Goal: Information Seeking & Learning: Learn about a topic

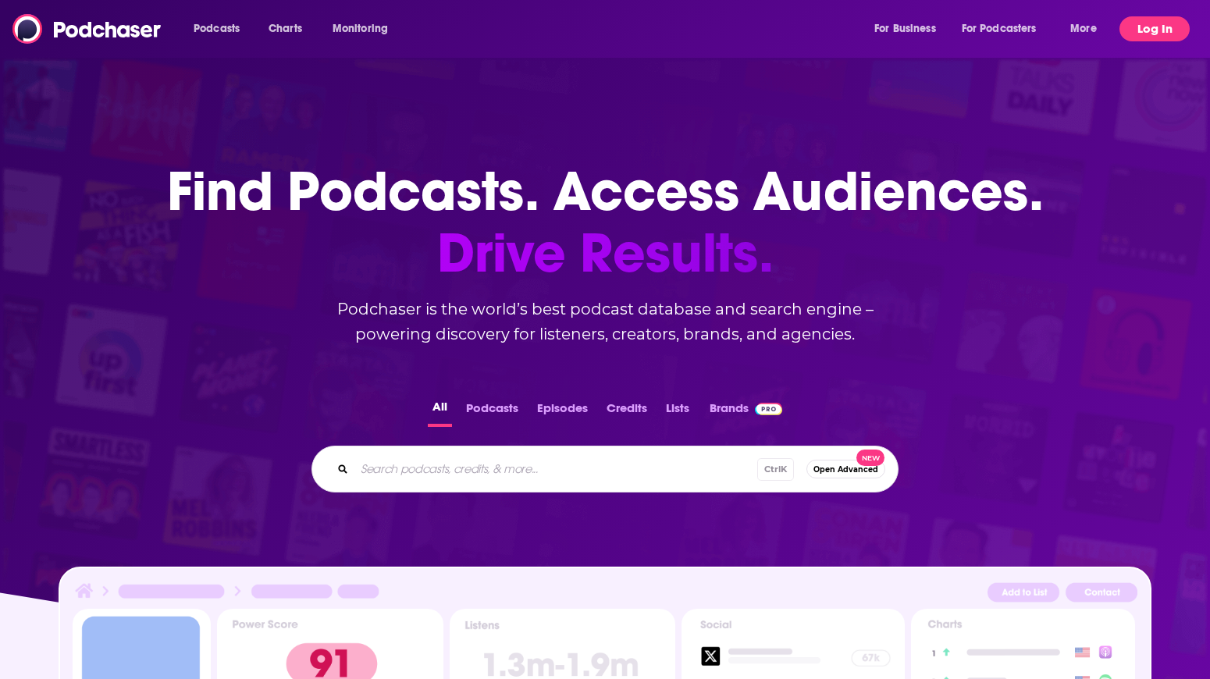
click at [1144, 41] on button "Log In" at bounding box center [1154, 28] width 70 height 25
click at [1161, 23] on button "Log In" at bounding box center [1154, 28] width 70 height 25
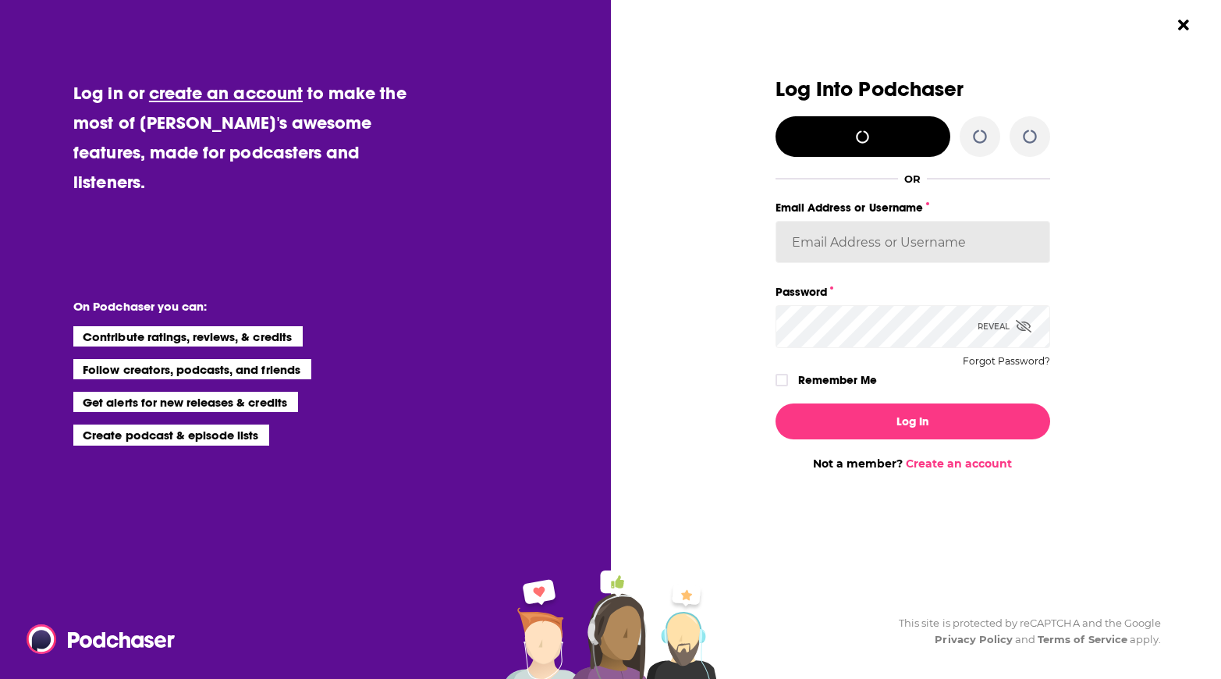
type input "OutlierAudio"
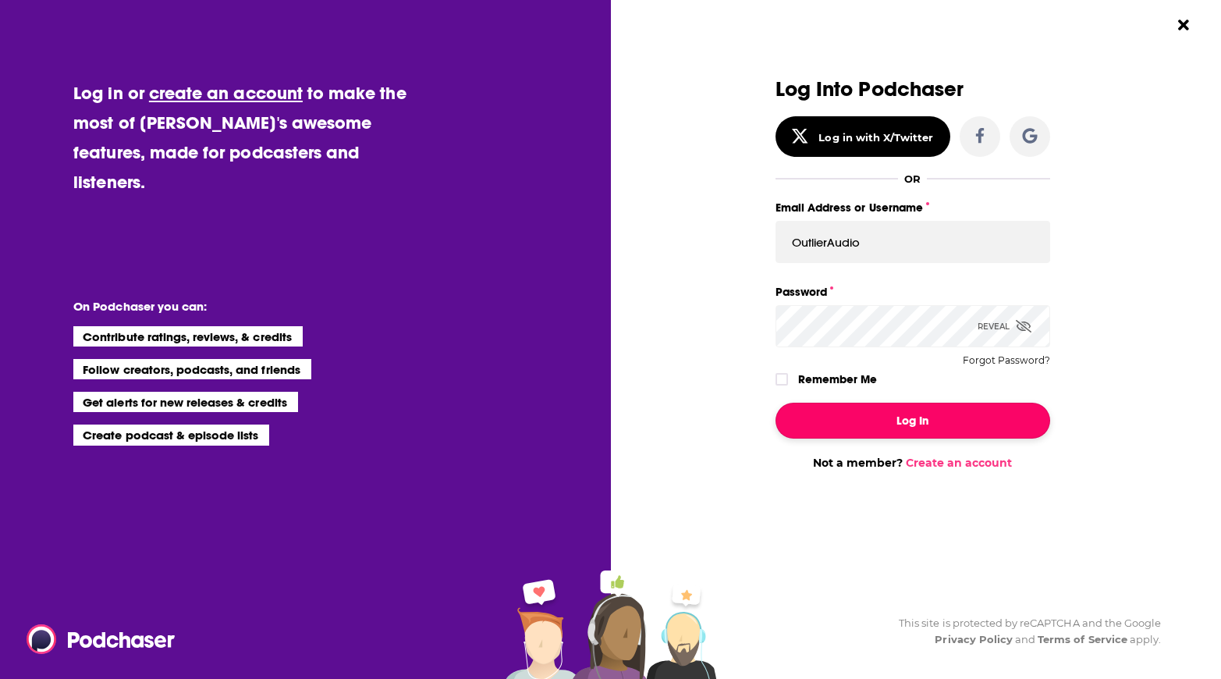
click at [879, 419] on button "Log In" at bounding box center [913, 421] width 275 height 36
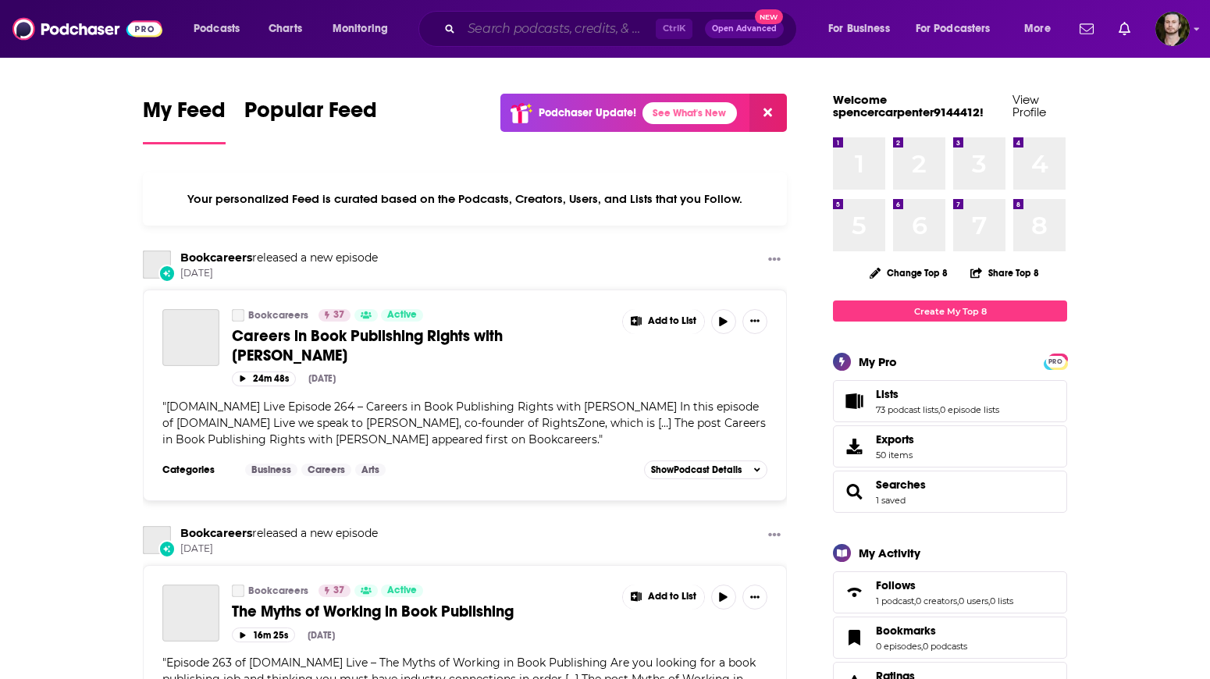
click at [564, 34] on input "Search podcasts, credits, & more..." at bounding box center [558, 28] width 194 height 25
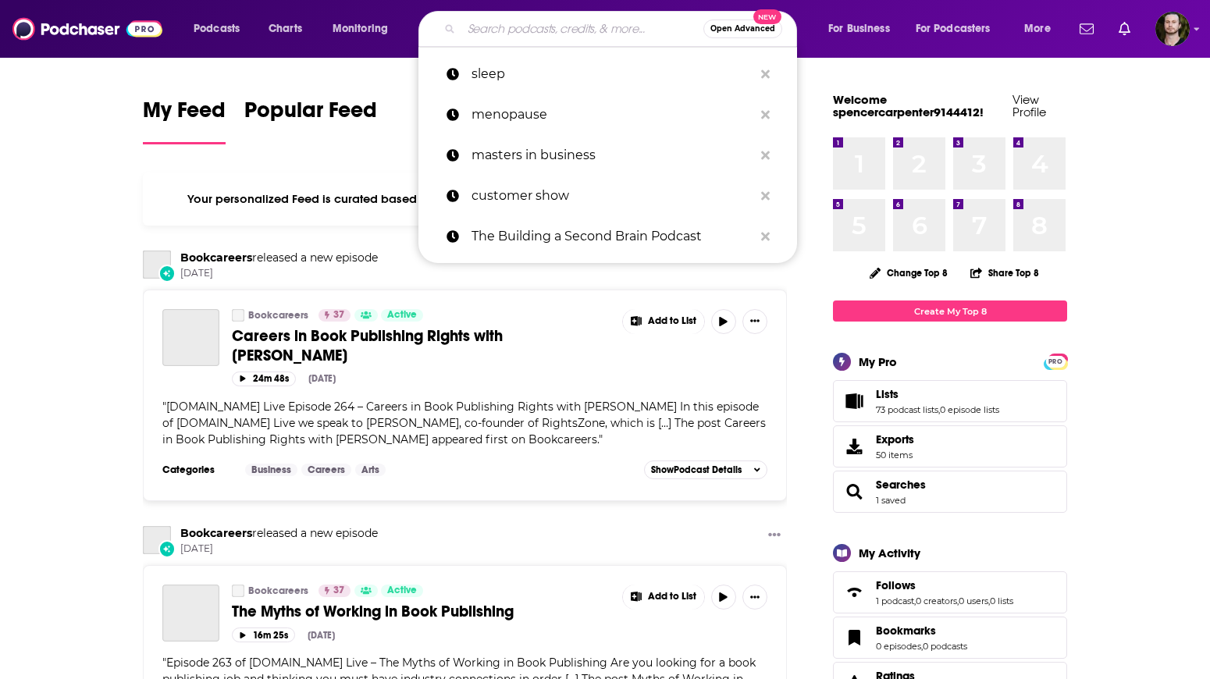
paste input "Unapologetically Me - Podcast"
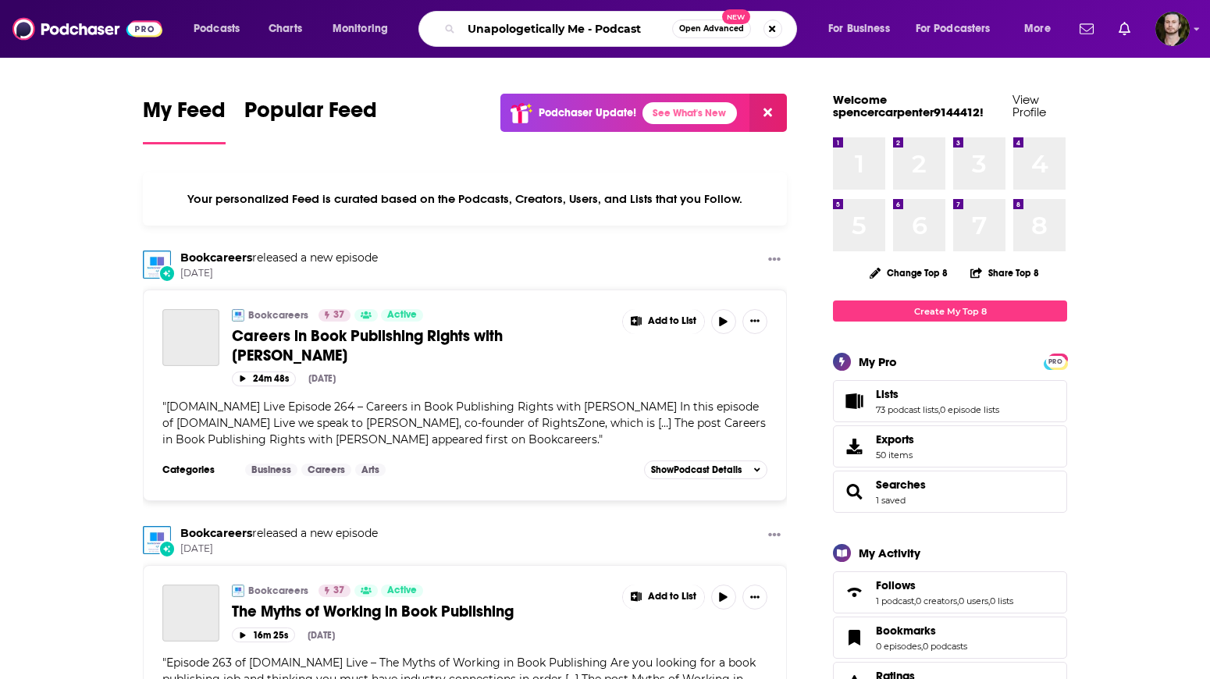
drag, startPoint x: 588, startPoint y: 30, endPoint x: 747, endPoint y: 26, distance: 158.5
click at [747, 26] on div "Unapologetically Me - Podcast Open Advanced New" at bounding box center [607, 29] width 379 height 36
type input "Unapologetically Me"
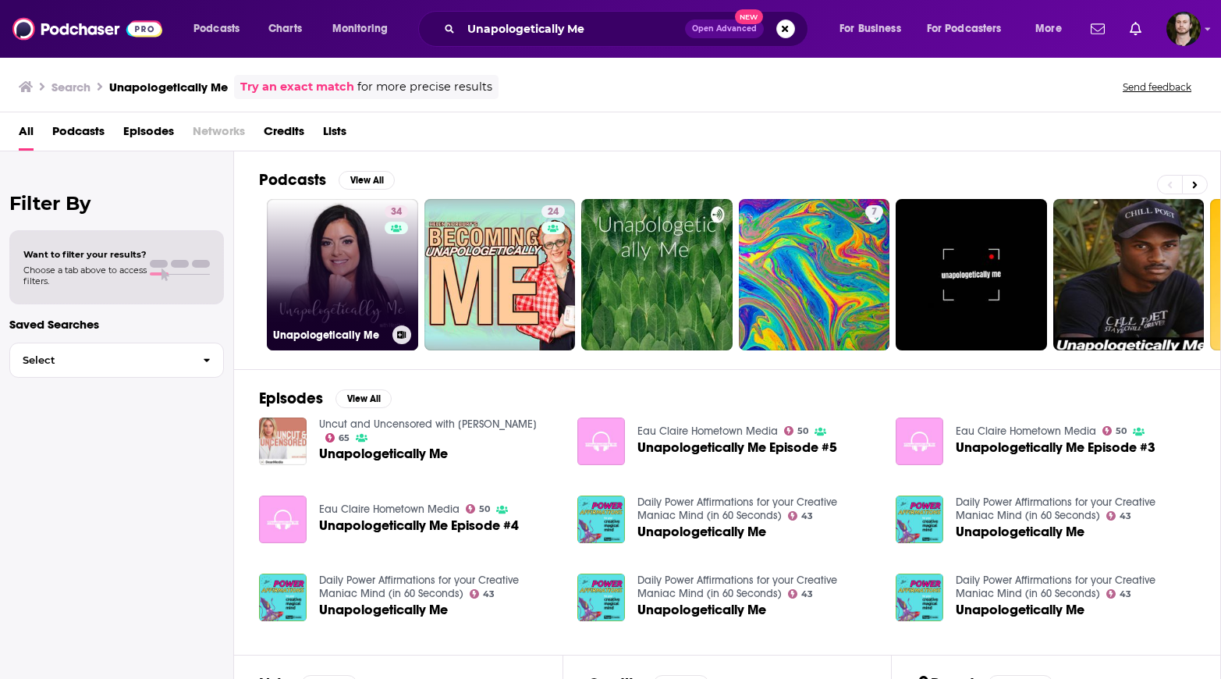
click at [348, 271] on link "34 Unapologetically Me" at bounding box center [342, 274] width 151 height 151
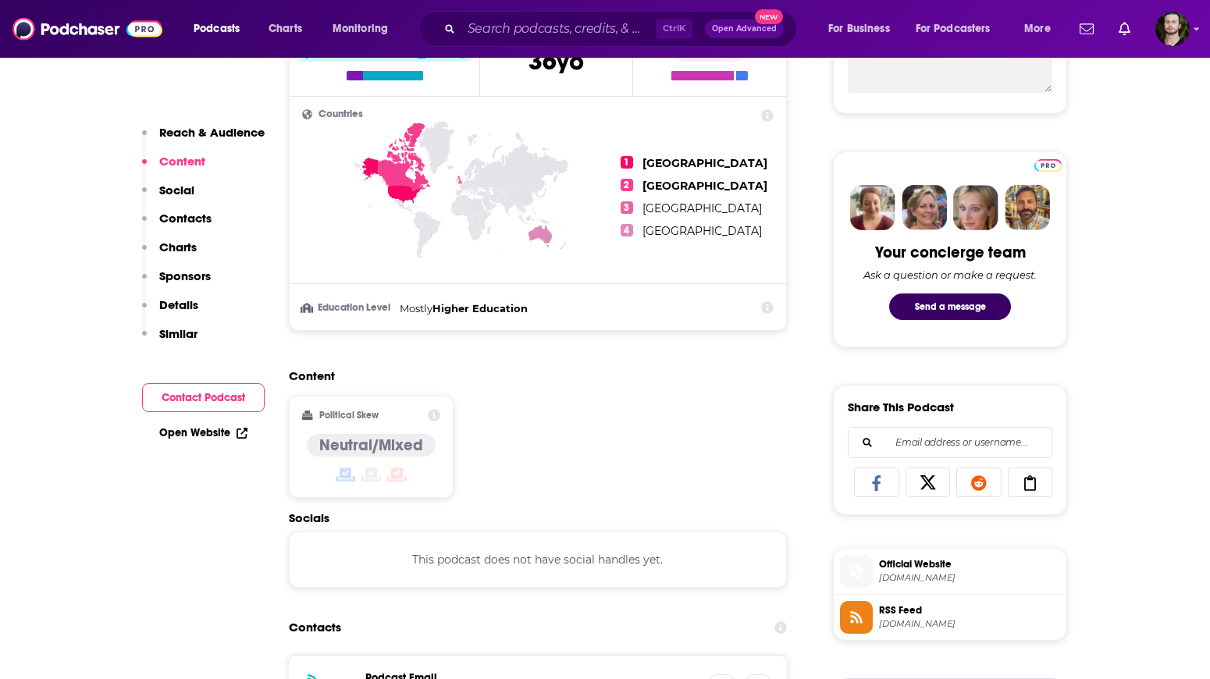
scroll to position [780, 0]
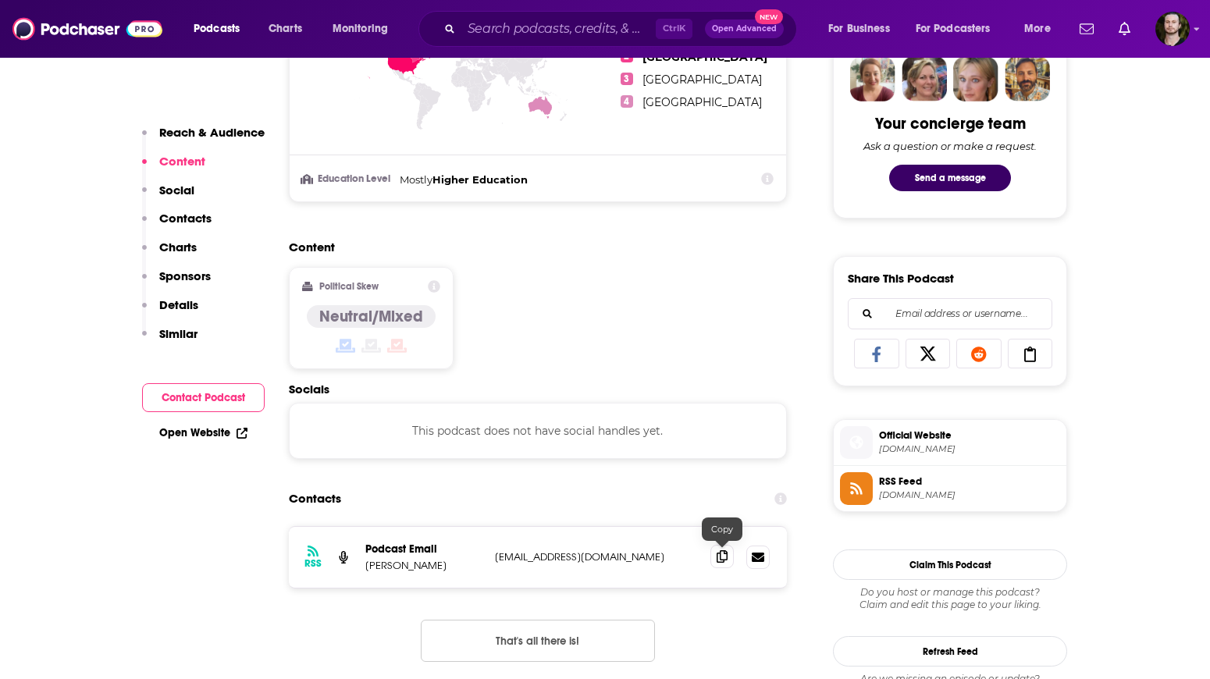
click at [724, 555] on icon at bounding box center [721, 556] width 11 height 12
